Goal: Find specific page/section: Find specific page/section

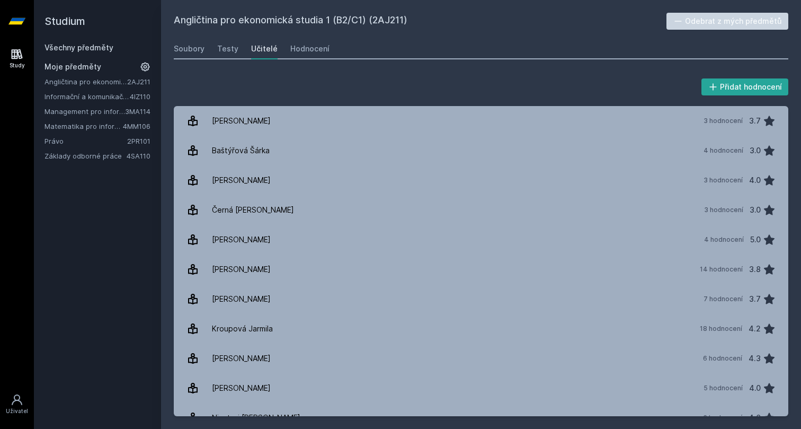
click at [84, 114] on link "Management pro informatiky a statistiky" at bounding box center [85, 111] width 81 height 11
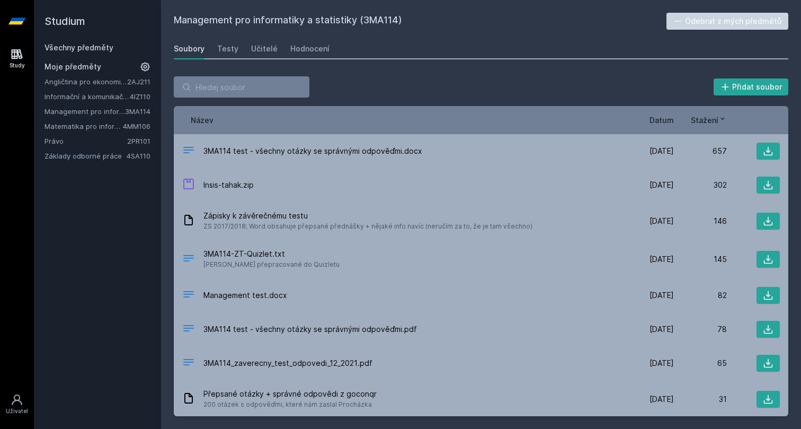
click at [650, 123] on div "Datum" at bounding box center [647, 119] width 53 height 11
click at [655, 121] on span "Datum" at bounding box center [662, 119] width 24 height 11
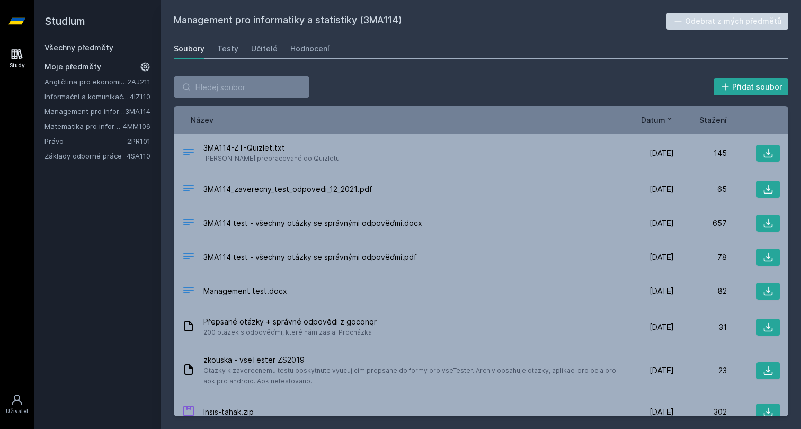
click at [659, 113] on div "Název Datum Stažení" at bounding box center [481, 120] width 615 height 28
click at [656, 121] on span "Datum" at bounding box center [653, 119] width 24 height 11
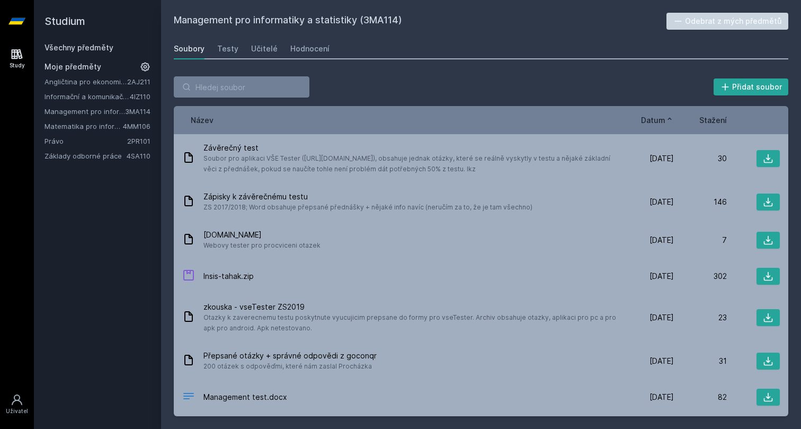
click at [656, 121] on span "Datum" at bounding box center [653, 119] width 24 height 11
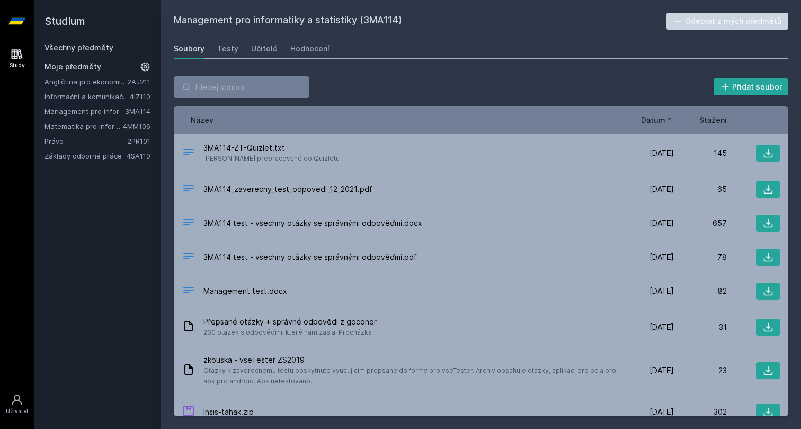
click at [93, 127] on link "Matematika pro informatiky" at bounding box center [84, 126] width 78 height 11
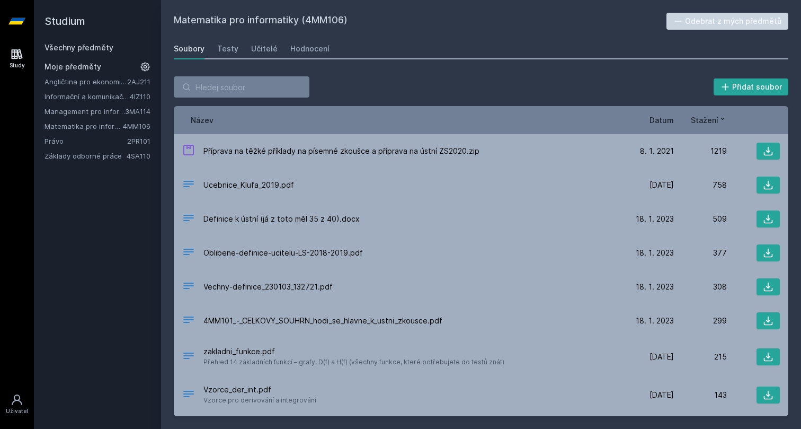
click at [663, 121] on span "Datum" at bounding box center [662, 119] width 24 height 11
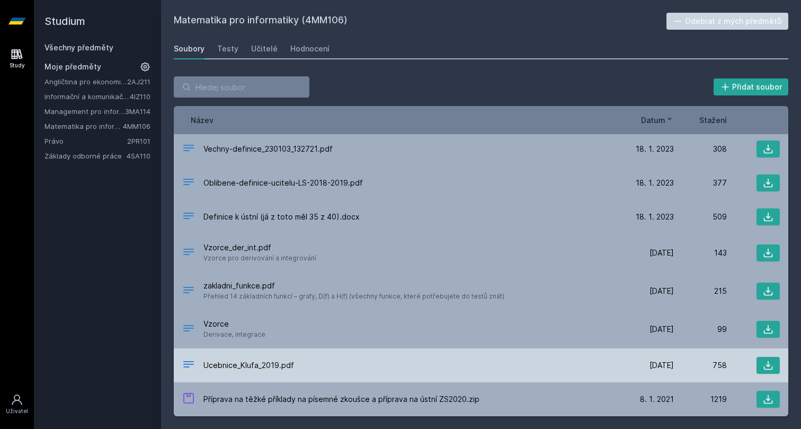
scroll to position [74, 0]
click at [767, 360] on icon at bounding box center [768, 365] width 11 height 11
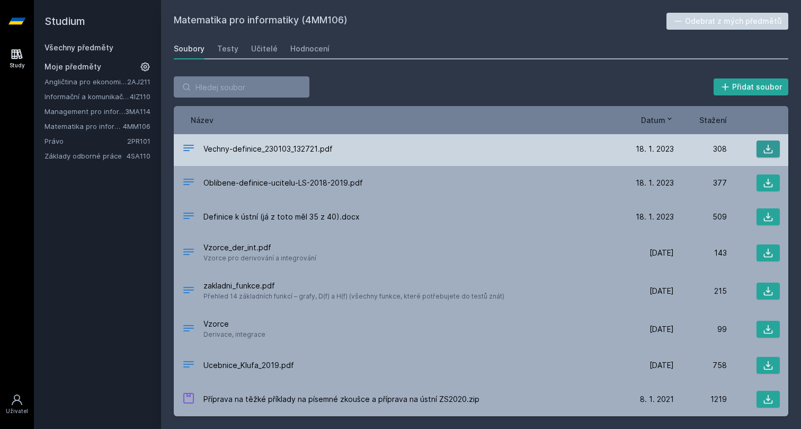
click at [765, 146] on icon at bounding box center [768, 149] width 11 height 11
